Goal: Information Seeking & Learning: Understand process/instructions

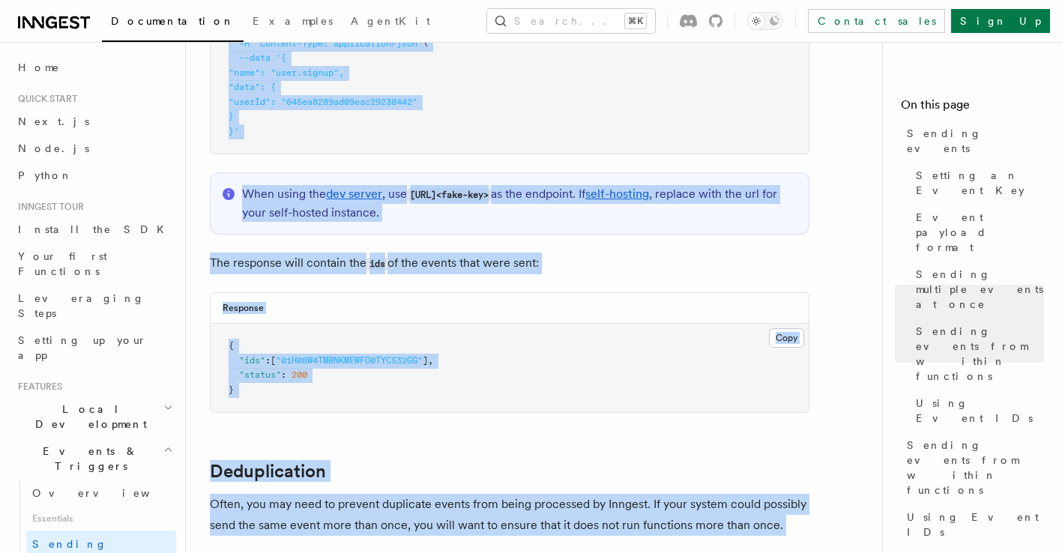
scroll to position [3406, 0]
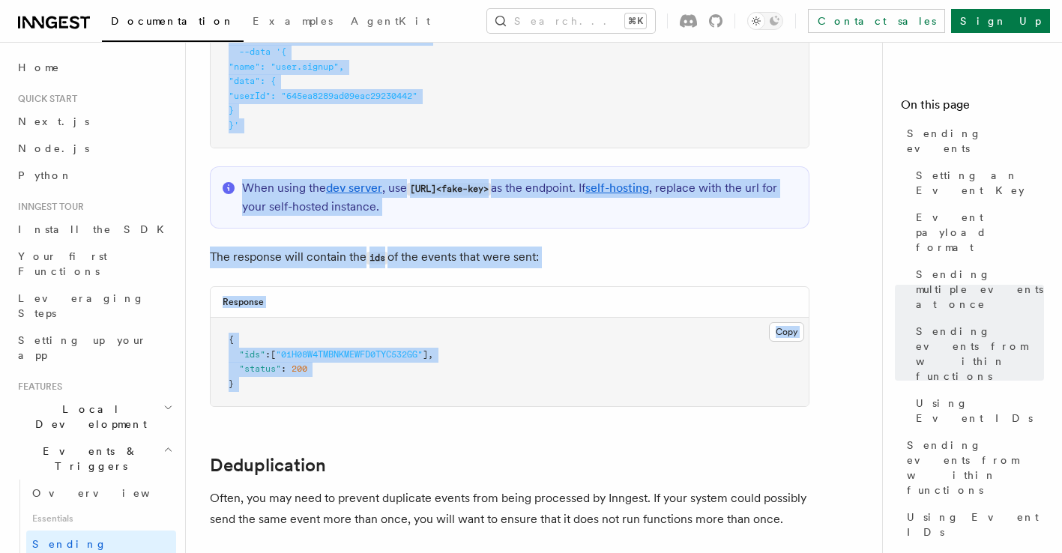
drag, startPoint x: 202, startPoint y: 52, endPoint x: 465, endPoint y: 418, distance: 450.3
copy article "Send events via HTTP (Event API) You can send events from any system or program…"
click at [304, 322] on pre "{ "ids" : [ "01H08W4TMBNKMEWFD0TYC532GG" ] , "status" : 200 }" at bounding box center [510, 362] width 598 height 88
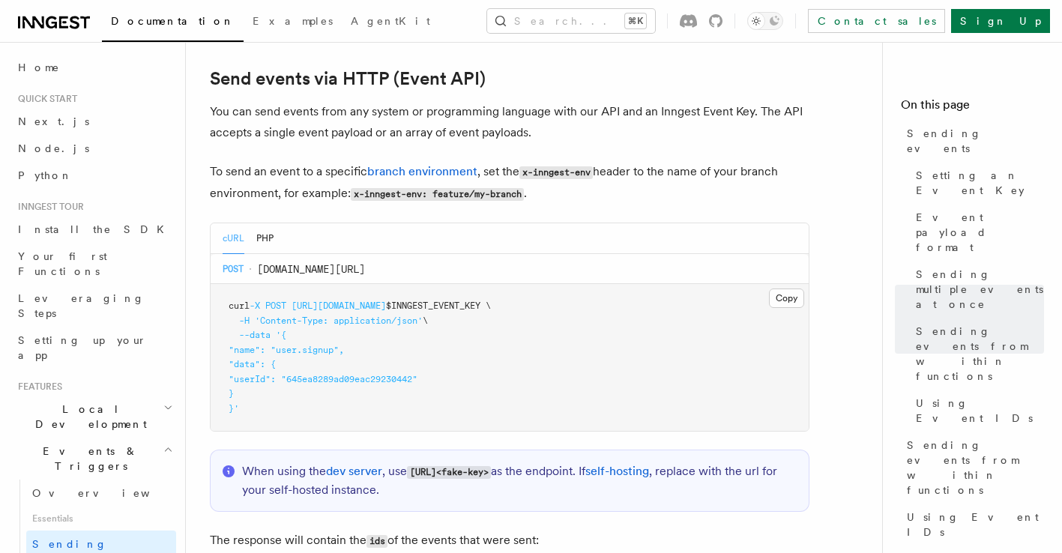
scroll to position [3124, 0]
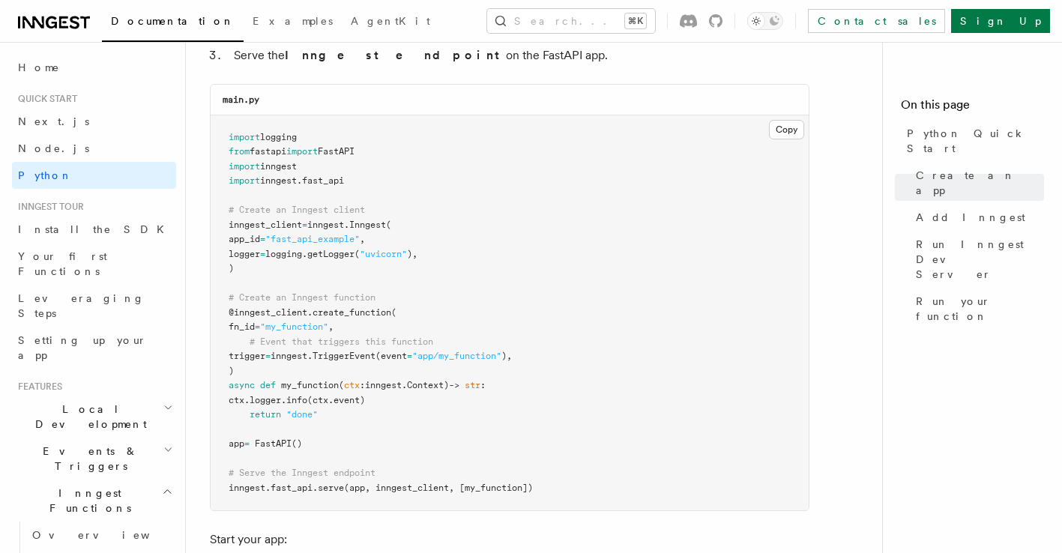
scroll to position [1035, 0]
click at [780, 130] on button "Copy Copied" at bounding box center [786, 127] width 35 height 19
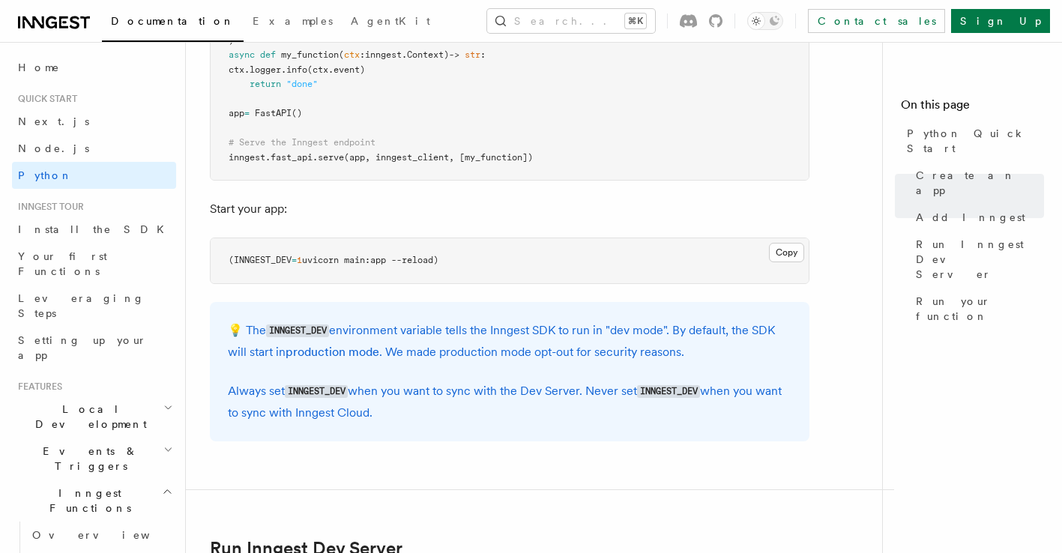
scroll to position [1364, 0]
drag, startPoint x: 492, startPoint y: 324, endPoint x: 563, endPoint y: 324, distance: 70.4
click at [563, 324] on p "💡 The INNGEST_DEV environment variable tells the Inngest SDK to run in "dev mod…" at bounding box center [509, 340] width 563 height 43
click at [611, 324] on p "💡 The INNGEST_DEV environment variable tells the Inngest SDK to run in "dev mod…" at bounding box center [509, 340] width 563 height 43
drag, startPoint x: 471, startPoint y: 349, endPoint x: 551, endPoint y: 357, distance: 79.8
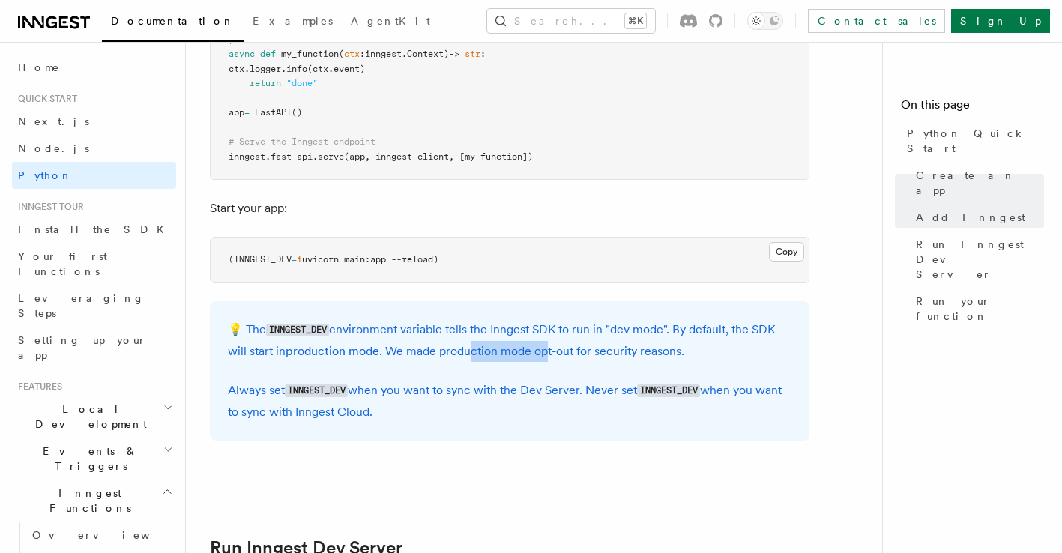
click at [551, 357] on p "💡 The INNGEST_DEV environment variable tells the Inngest SDK to run in "dev mod…" at bounding box center [509, 340] width 563 height 43
click at [608, 349] on p "💡 The INNGEST_DEV environment variable tells the Inngest SDK to run in "dev mod…" at bounding box center [509, 340] width 563 height 43
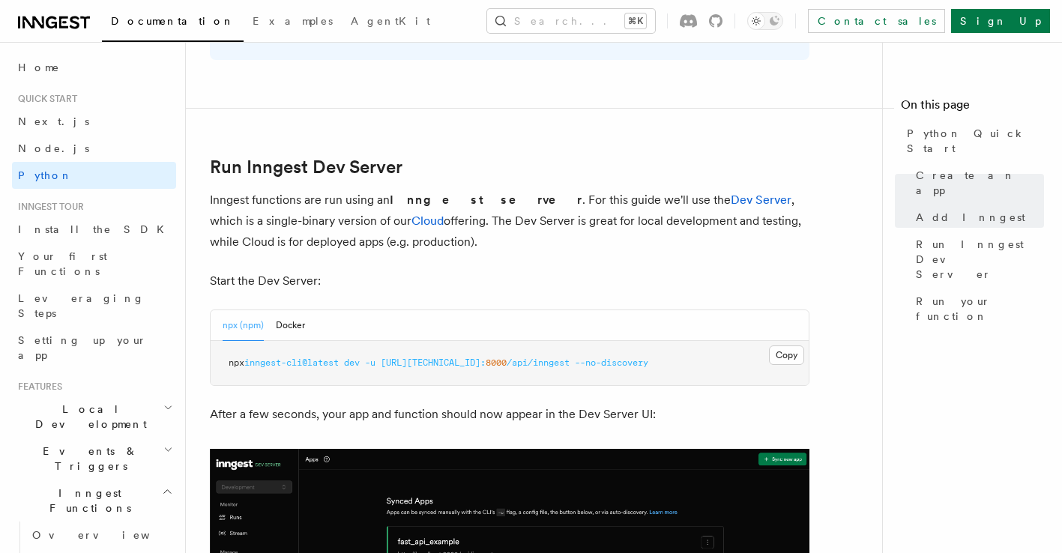
scroll to position [1746, 0]
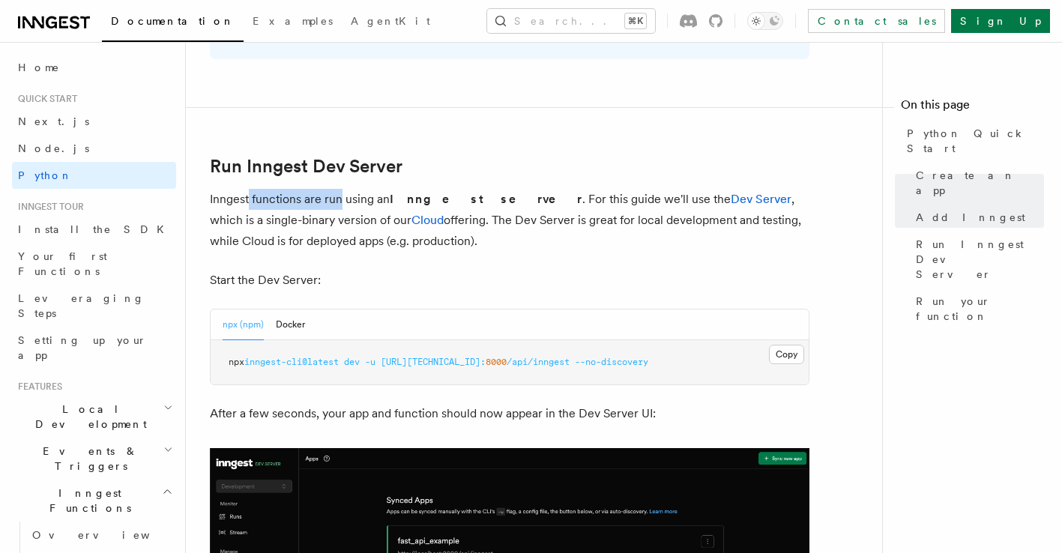
drag, startPoint x: 248, startPoint y: 202, endPoint x: 340, endPoint y: 202, distance: 92.1
click at [340, 202] on p "Inngest functions are run using an Inngest server . For this guide we'll use th…" at bounding box center [509, 220] width 599 height 63
click at [379, 198] on p "Inngest functions are run using an Inngest server . For this guide we'll use th…" at bounding box center [509, 220] width 599 height 63
drag, startPoint x: 296, startPoint y: 363, endPoint x: 334, endPoint y: 363, distance: 38.2
click at [334, 363] on span "inngest-cli@latest" at bounding box center [291, 362] width 94 height 10
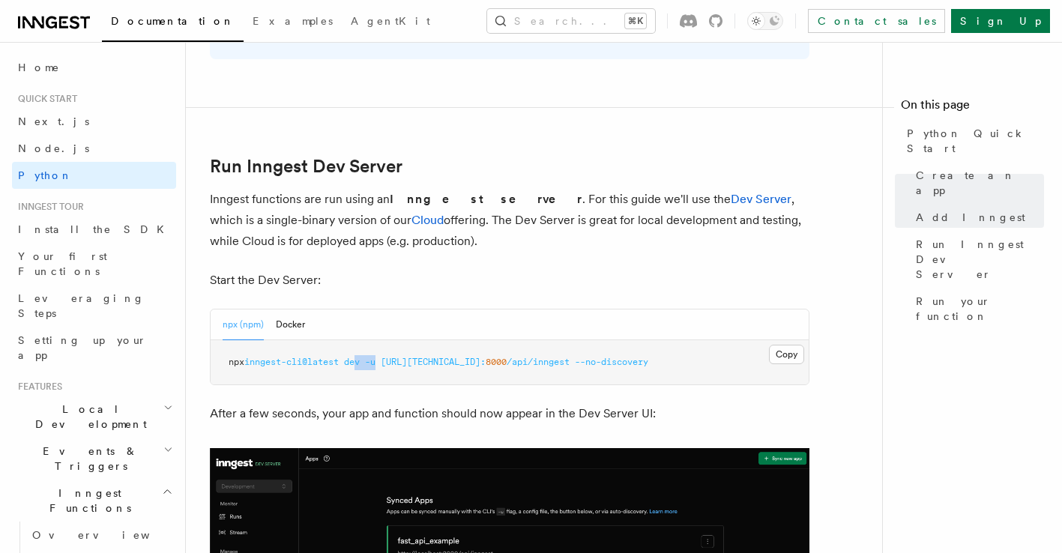
drag, startPoint x: 362, startPoint y: 363, endPoint x: 387, endPoint y: 363, distance: 24.7
click at [387, 363] on span "npx inngest-cli@latest dev -u [URL][TECHNICAL_ID]: 8000 /api/inngest --no-disco…" at bounding box center [438, 362] width 420 height 10
click at [415, 362] on span "[URL][TECHNICAL_ID]:" at bounding box center [433, 362] width 105 height 10
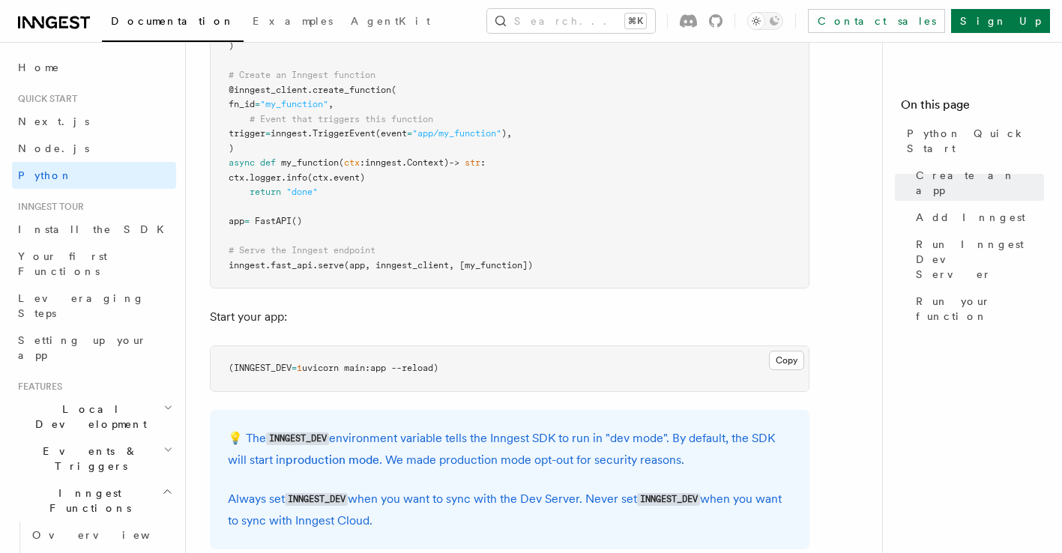
scroll to position [1344, 0]
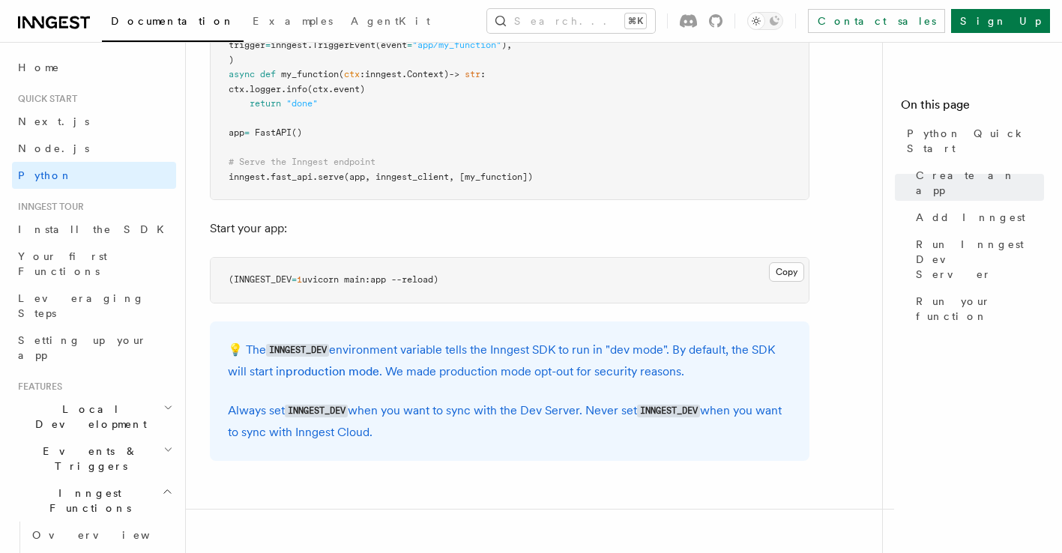
drag, startPoint x: 468, startPoint y: 282, endPoint x: 178, endPoint y: 285, distance: 289.9
click at [186, 285] on div "Search... Documentation Examples AgentKit Home Quick start Next.js Node.js Pyth…" at bounding box center [624, 550] width 876 height 3788
click at [417, 282] on span "uvicorn main:app --reload)" at bounding box center [370, 279] width 136 height 10
drag, startPoint x: 466, startPoint y: 279, endPoint x: 217, endPoint y: 273, distance: 248.8
click at [217, 273] on pre "(INNGEST_DEV = 1 uvicorn main:app --reload)" at bounding box center [510, 280] width 598 height 45
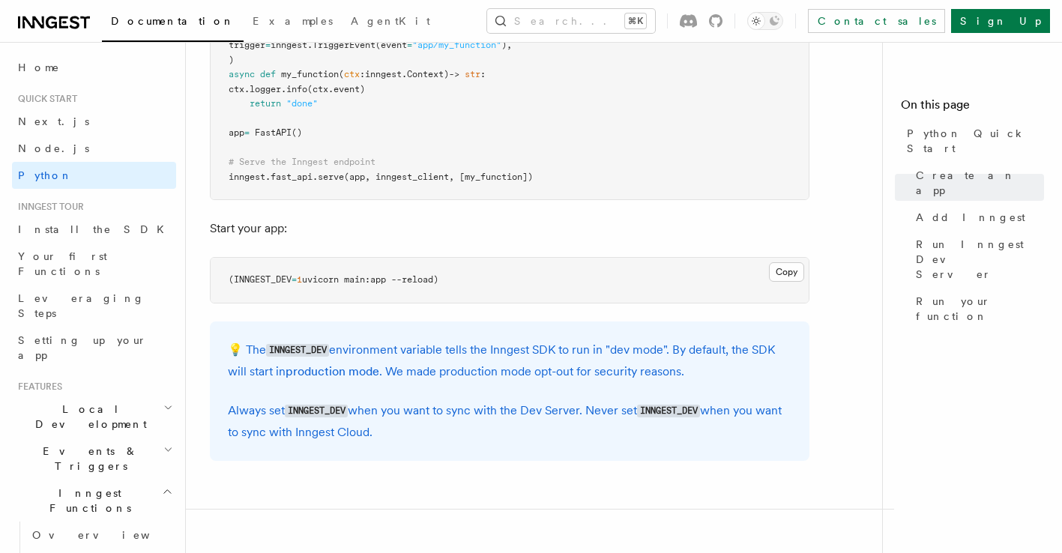
copy span "(INNGEST_DEV = 1 uvicorn main:app --reload)"
drag, startPoint x: 228, startPoint y: 279, endPoint x: 474, endPoint y: 279, distance: 245.7
click at [474, 279] on pre "(INNGEST_DEV = 1 uvicorn main:app --reload)" at bounding box center [510, 280] width 598 height 45
copy span "(INNGEST_DEV = 1 uvicorn main:app --reload)"
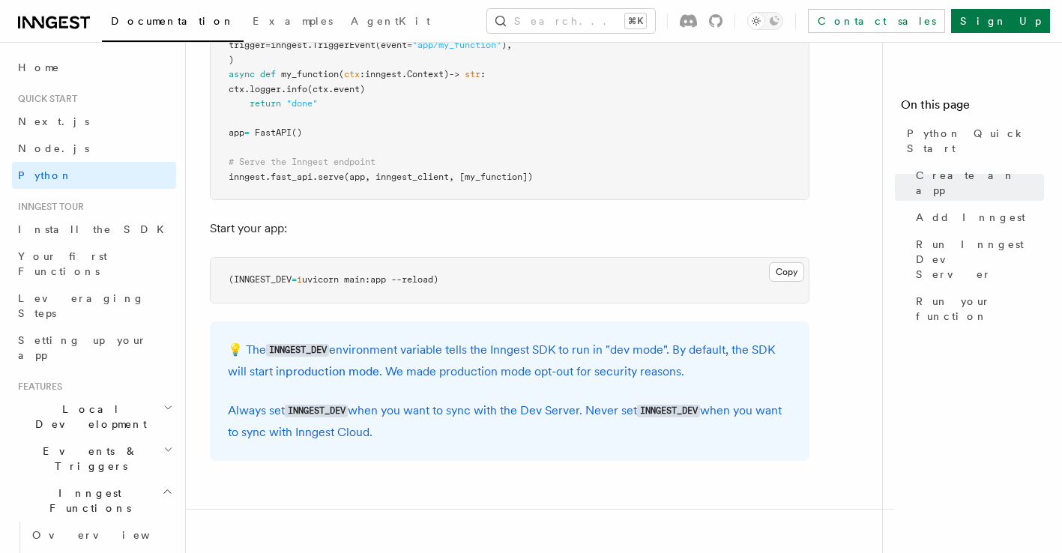
click at [402, 189] on pre "import logging from fastapi import FastAPI import inngest import inngest . fast…" at bounding box center [510, 2] width 598 height 396
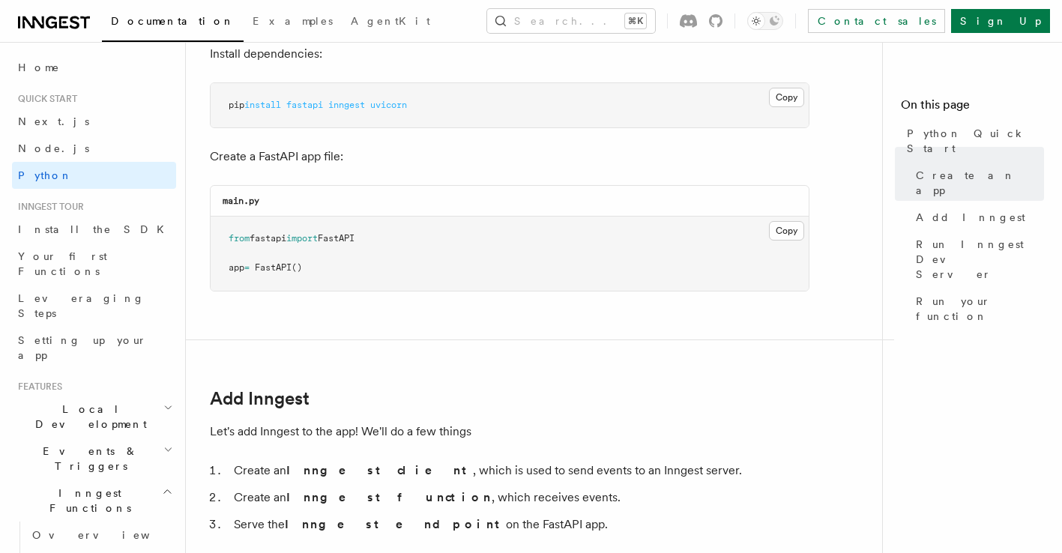
scroll to position [470, 0]
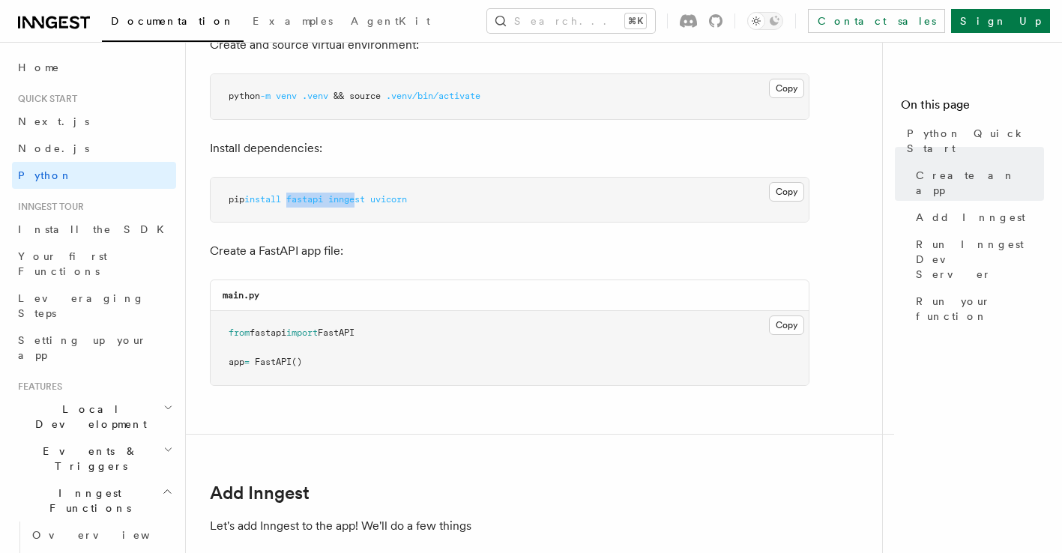
drag, startPoint x: 294, startPoint y: 202, endPoint x: 363, endPoint y: 195, distance: 70.0
click at [363, 195] on span "pip install fastapi inngest uvicorn" at bounding box center [317, 199] width 178 height 10
click at [370, 217] on pre "pip install fastapi inngest uvicorn" at bounding box center [510, 200] width 598 height 45
click at [355, 204] on span "inngest" at bounding box center [346, 199] width 37 height 10
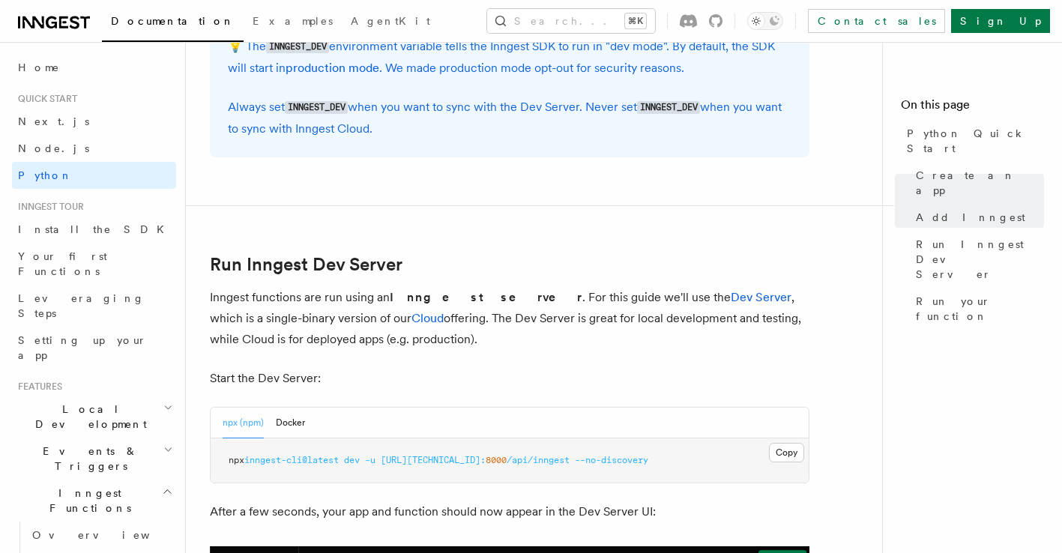
scroll to position [1755, 0]
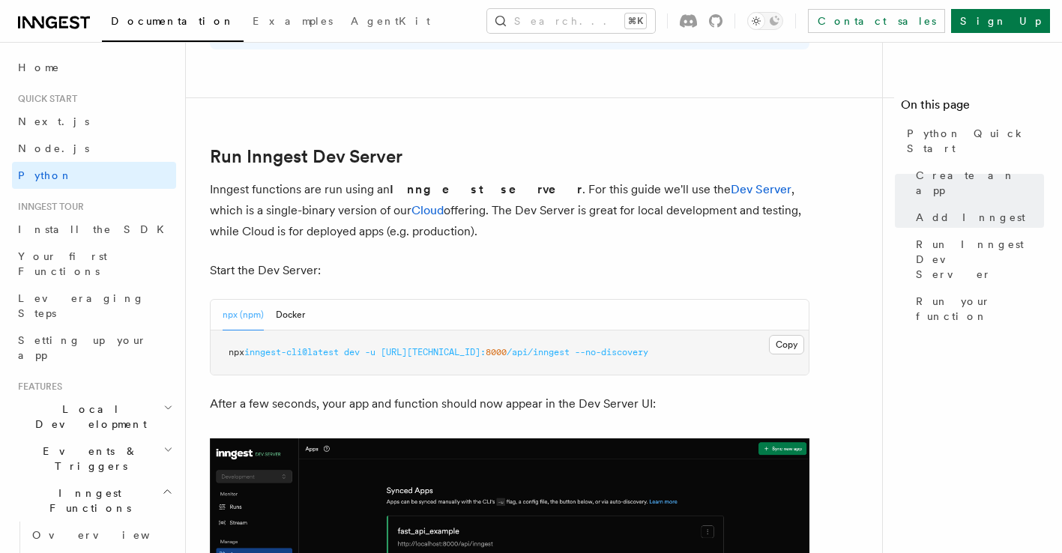
click at [327, 357] on span "inngest-cli@latest" at bounding box center [291, 352] width 94 height 10
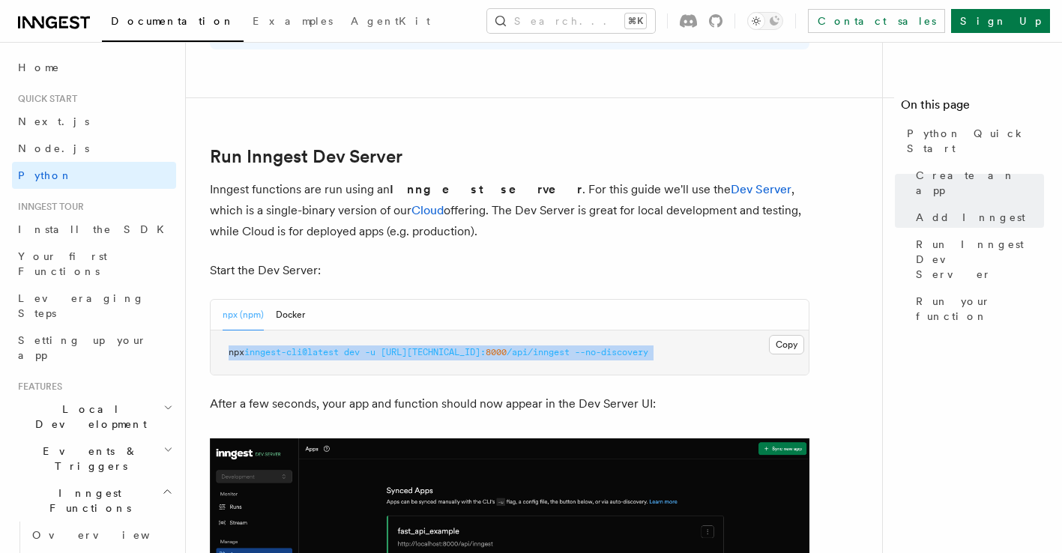
click at [327, 357] on span "inngest-cli@latest" at bounding box center [291, 352] width 94 height 10
copy article "npx inngest-cli@latest dev -u [URL][TECHNICAL_ID]: 8000 /api/inngest --no-disco…"
click at [502, 379] on article "Quick start Python Quick Start This guide will teach you how to add Inngest to …" at bounding box center [540, 172] width 660 height 3722
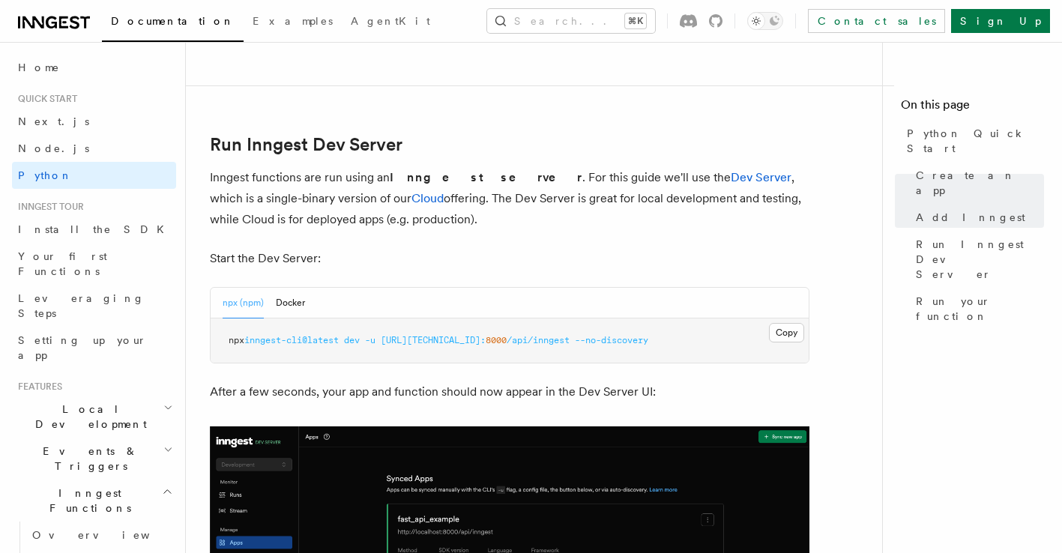
scroll to position [1774, 0]
